Goal: Information Seeking & Learning: Check status

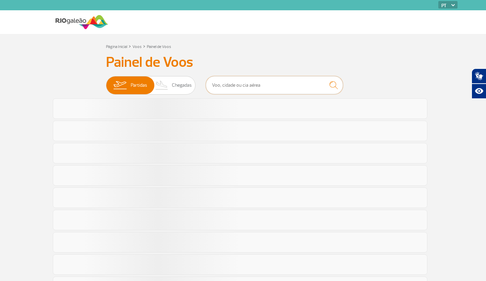
click at [257, 76] on input "text" at bounding box center [274, 85] width 137 height 18
click at [330, 86] on img "submit" at bounding box center [333, 85] width 15 height 14
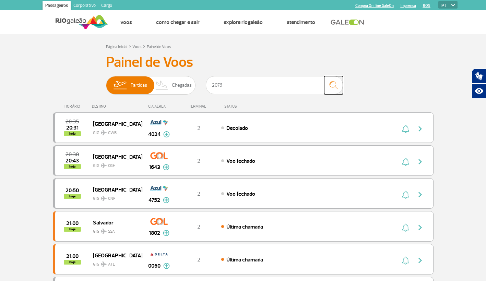
click at [337, 86] on img "submit" at bounding box center [333, 85] width 15 height 14
click at [310, 80] on input "2076" at bounding box center [274, 85] width 137 height 18
click at [260, 90] on input "2076" at bounding box center [274, 85] width 137 height 18
type input "2"
type input "2076"
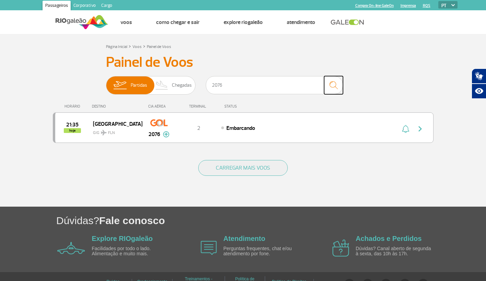
click at [332, 81] on img "submit" at bounding box center [333, 85] width 15 height 14
click at [273, 143] on div "21:35 hoje [GEOGRAPHIC_DATA] GIG FLN 2076 2 Embarcando Parcerias: Air France 19…" at bounding box center [243, 127] width 380 height 30
click at [288, 129] on div "Embarcando" at bounding box center [296, 128] width 151 height 8
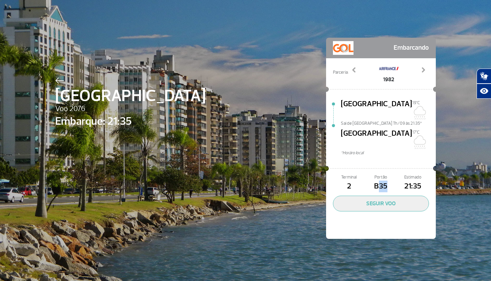
drag, startPoint x: 384, startPoint y: 168, endPoint x: 374, endPoint y: 167, distance: 10.3
click at [374, 181] on span "B35" at bounding box center [381, 187] width 32 height 12
drag, startPoint x: 374, startPoint y: 167, endPoint x: 472, endPoint y: 173, distance: 97.5
click at [472, 173] on div "[GEOGRAPHIC_DATA] Voo 2076 Embarque: 21:35 Embarcando Parceria: 1982 3077 3511 …" at bounding box center [245, 140] width 491 height 281
